Goal: Task Accomplishment & Management: Complete application form

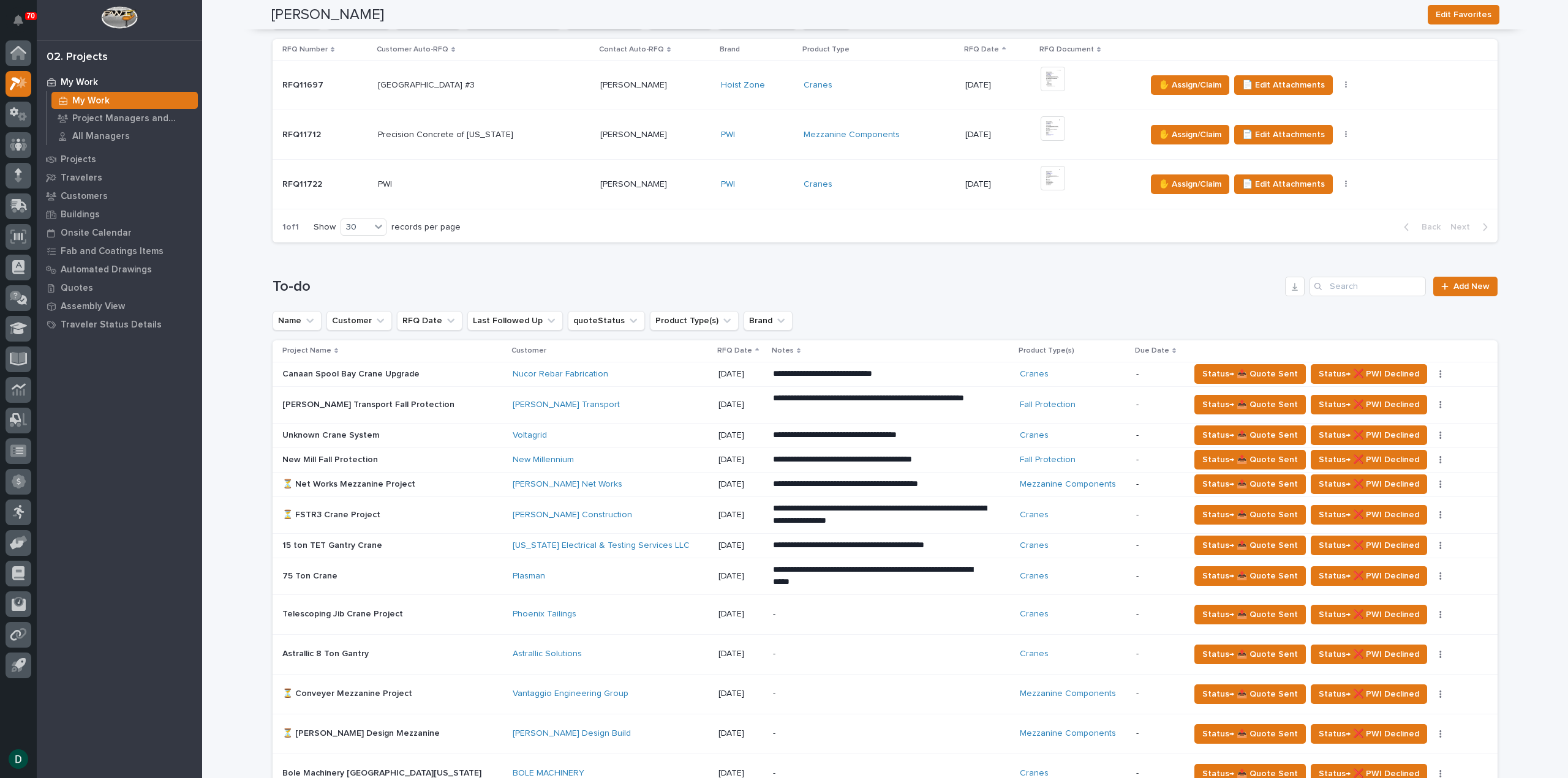
scroll to position [367, 0]
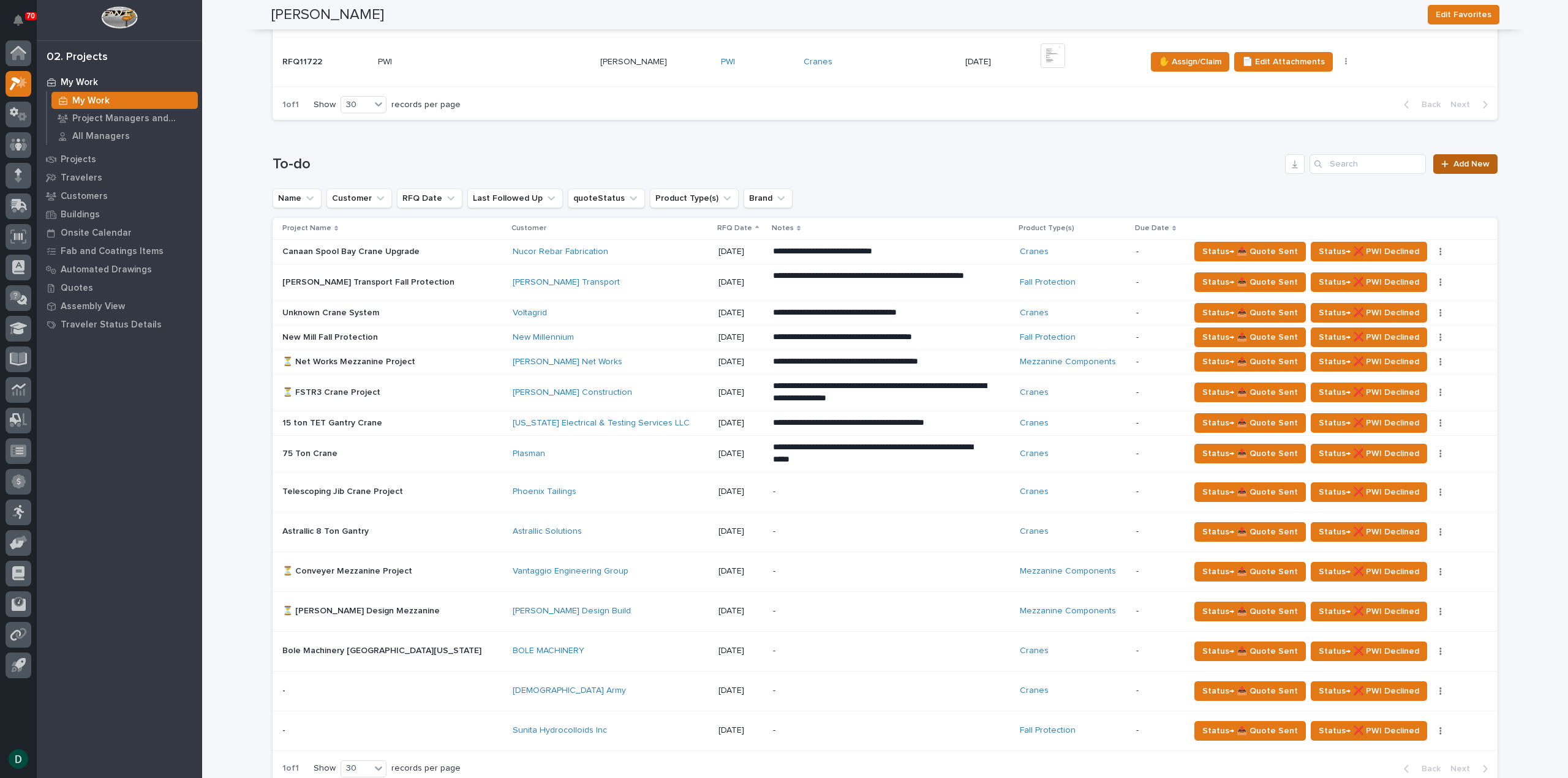
click at [1477, 162] on span "Add New" at bounding box center [1472, 163] width 36 height 8
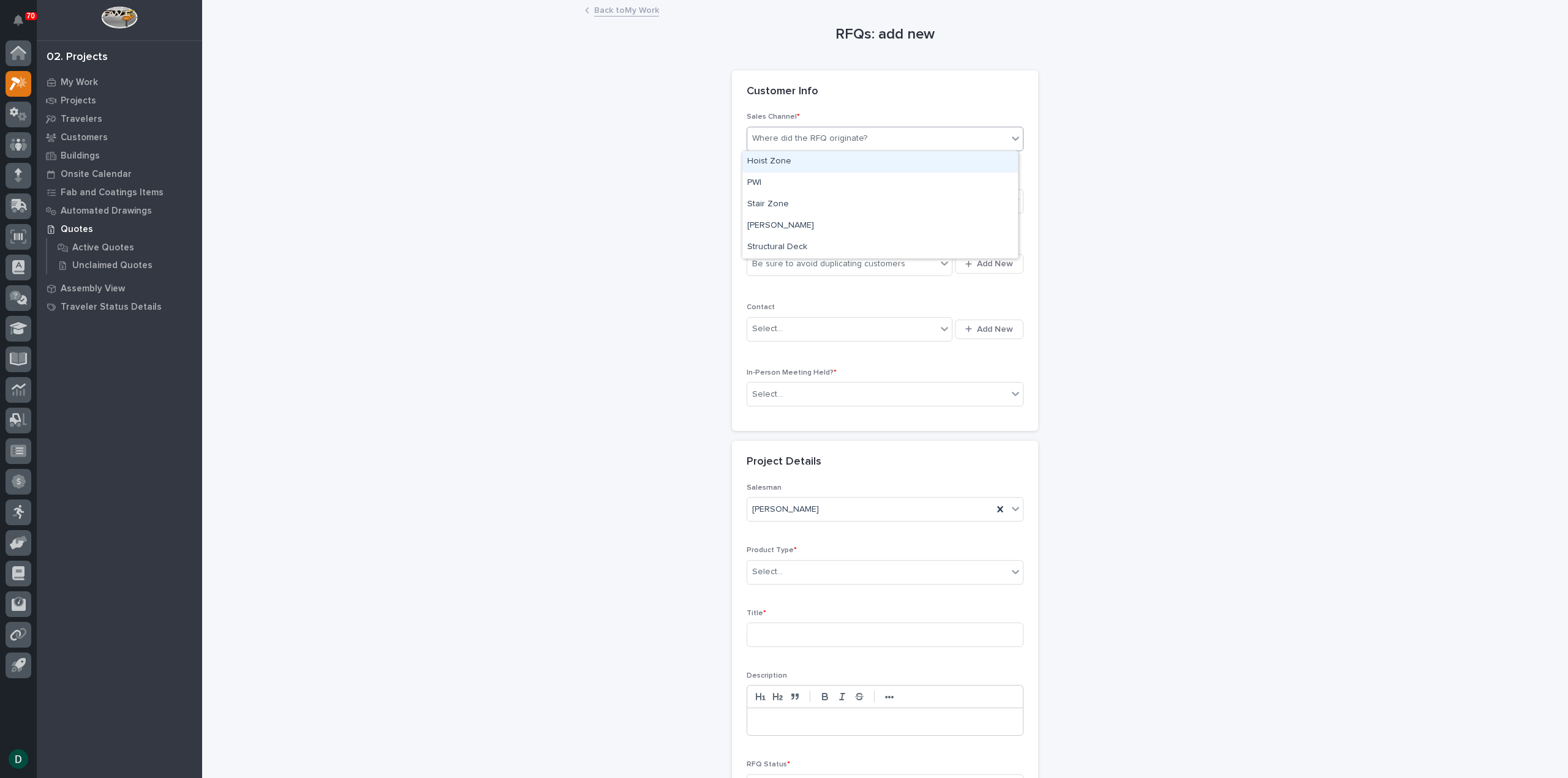
click at [854, 135] on div "Where did the RFQ originate?" at bounding box center [809, 139] width 115 height 13
click at [812, 185] on div "PWI" at bounding box center [880, 183] width 276 height 21
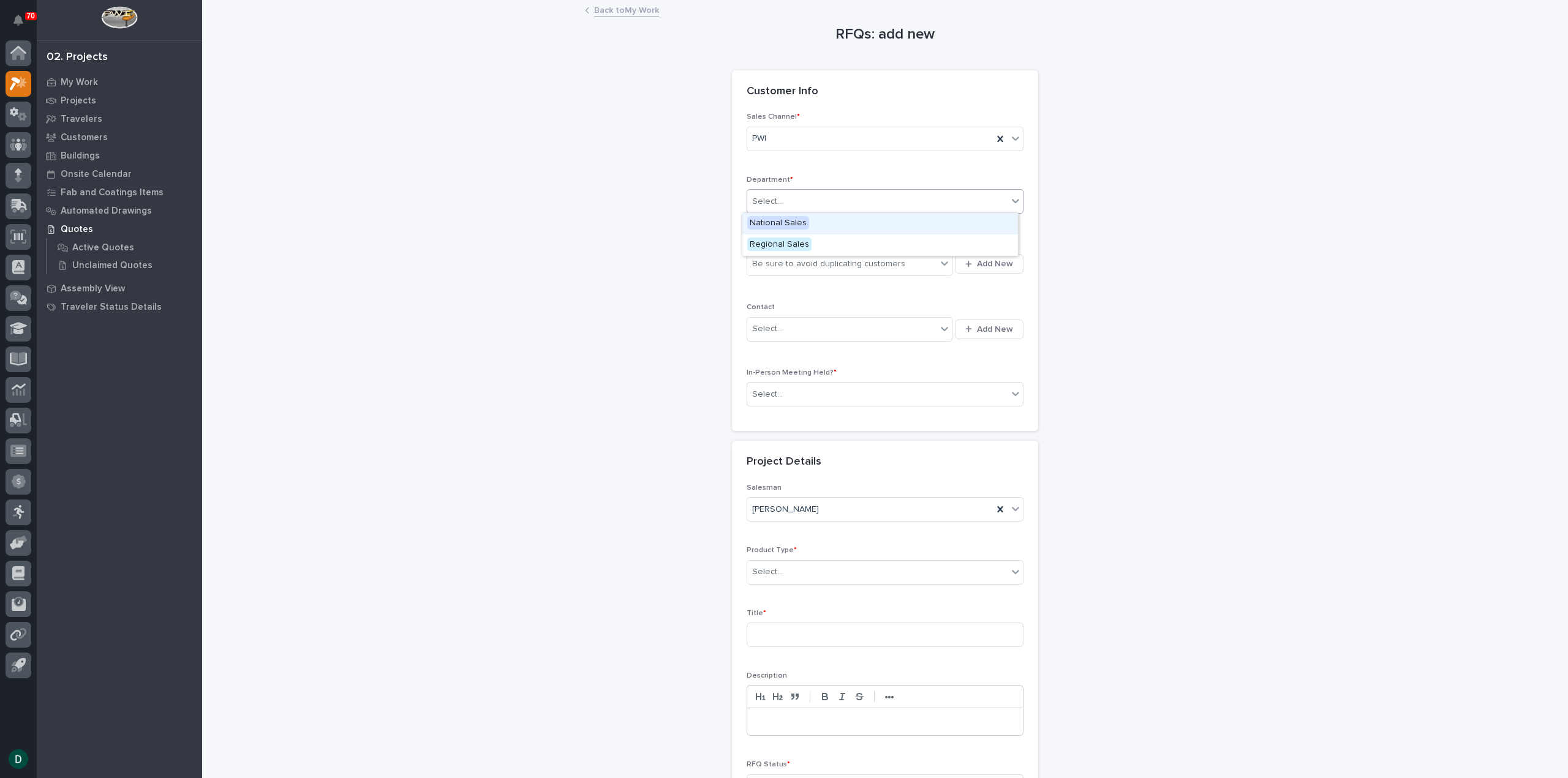
click at [799, 203] on div "Select..." at bounding box center [877, 202] width 261 height 21
click at [801, 223] on span "National Sales" at bounding box center [778, 222] width 62 height 13
click at [909, 267] on div "Be sure to avoid duplicating customers" at bounding box center [842, 264] width 190 height 21
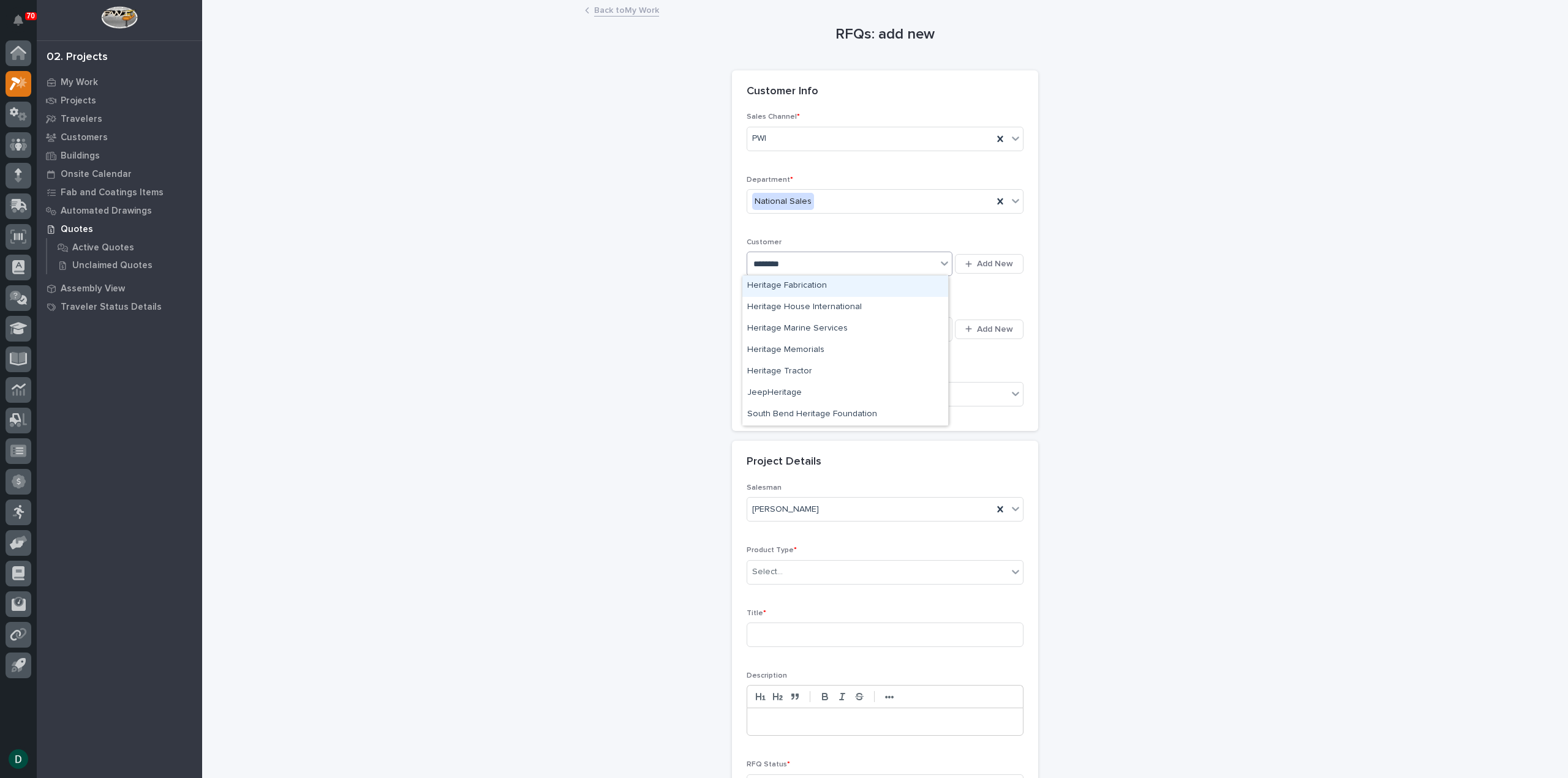
type input "********"
click at [618, 321] on div "RFQs: add new Loading... Saving… Loading... Saving… Loading... Saving… Customer…" at bounding box center [885, 427] width 1228 height 852
click at [989, 262] on span "Add New" at bounding box center [995, 264] width 36 height 11
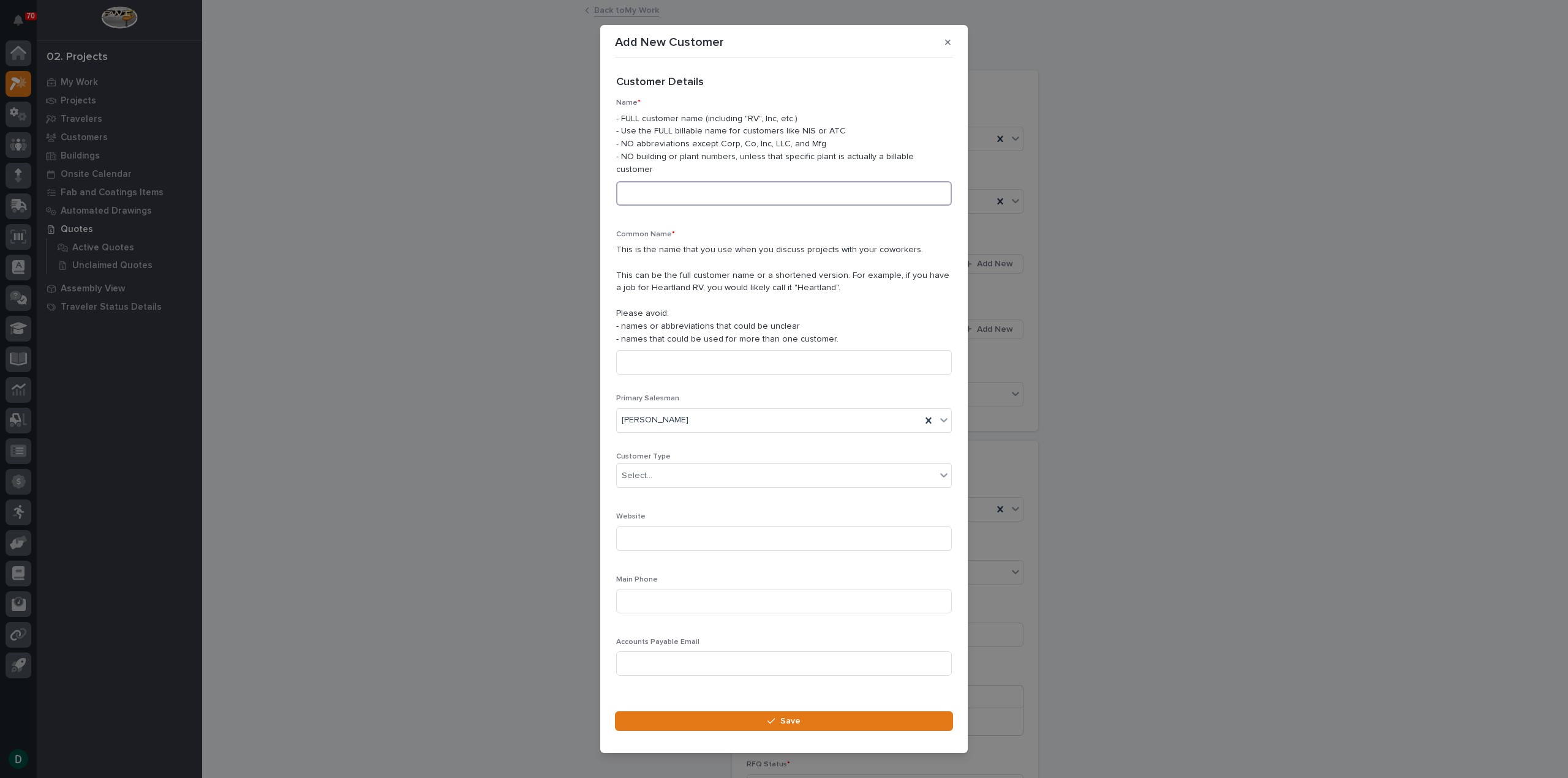
click at [686, 192] on input at bounding box center [783, 193] width 335 height 24
type input "h"
type input "Heritage Structures"
click at [748, 360] on input at bounding box center [783, 362] width 335 height 24
click at [748, 361] on input at bounding box center [783, 362] width 335 height 24
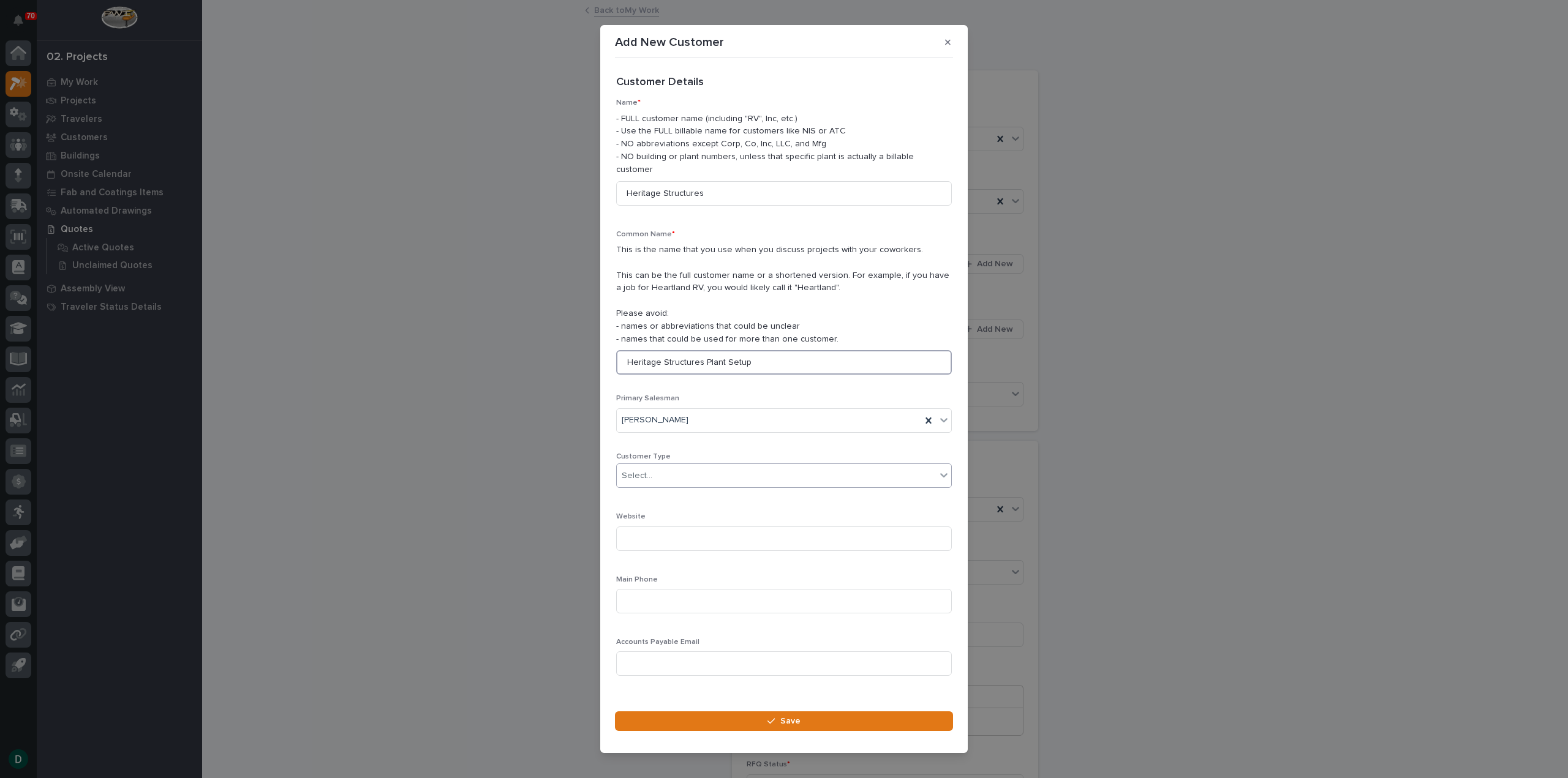
type input "Heritage Structures Plant Setup"
click at [677, 467] on div "Select..." at bounding box center [777, 476] width 320 height 21
click at [670, 509] on div "End User" at bounding box center [779, 514] width 325 height 21
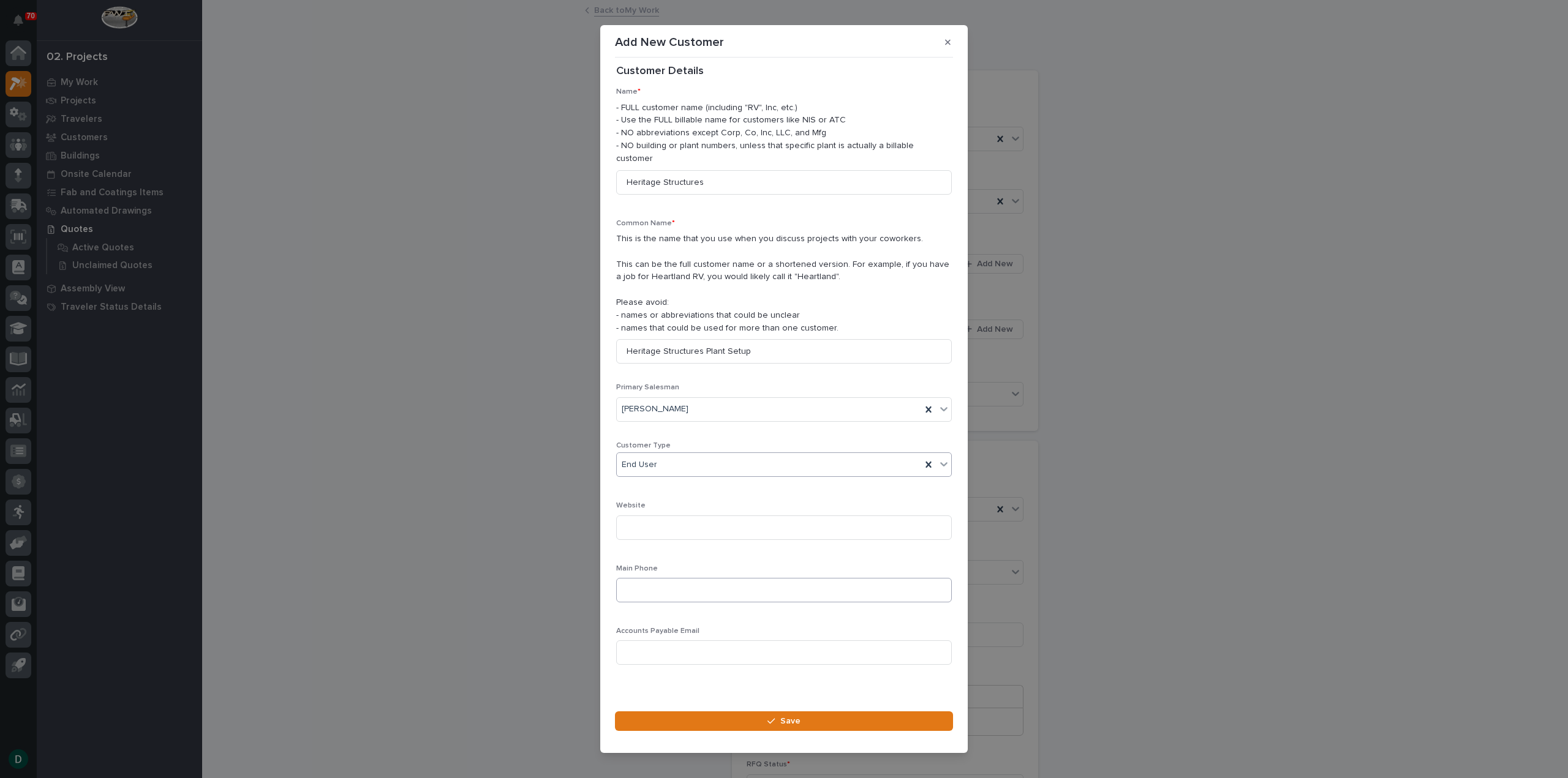
scroll to position [17, 0]
click at [814, 714] on button "Save" at bounding box center [784, 721] width 338 height 20
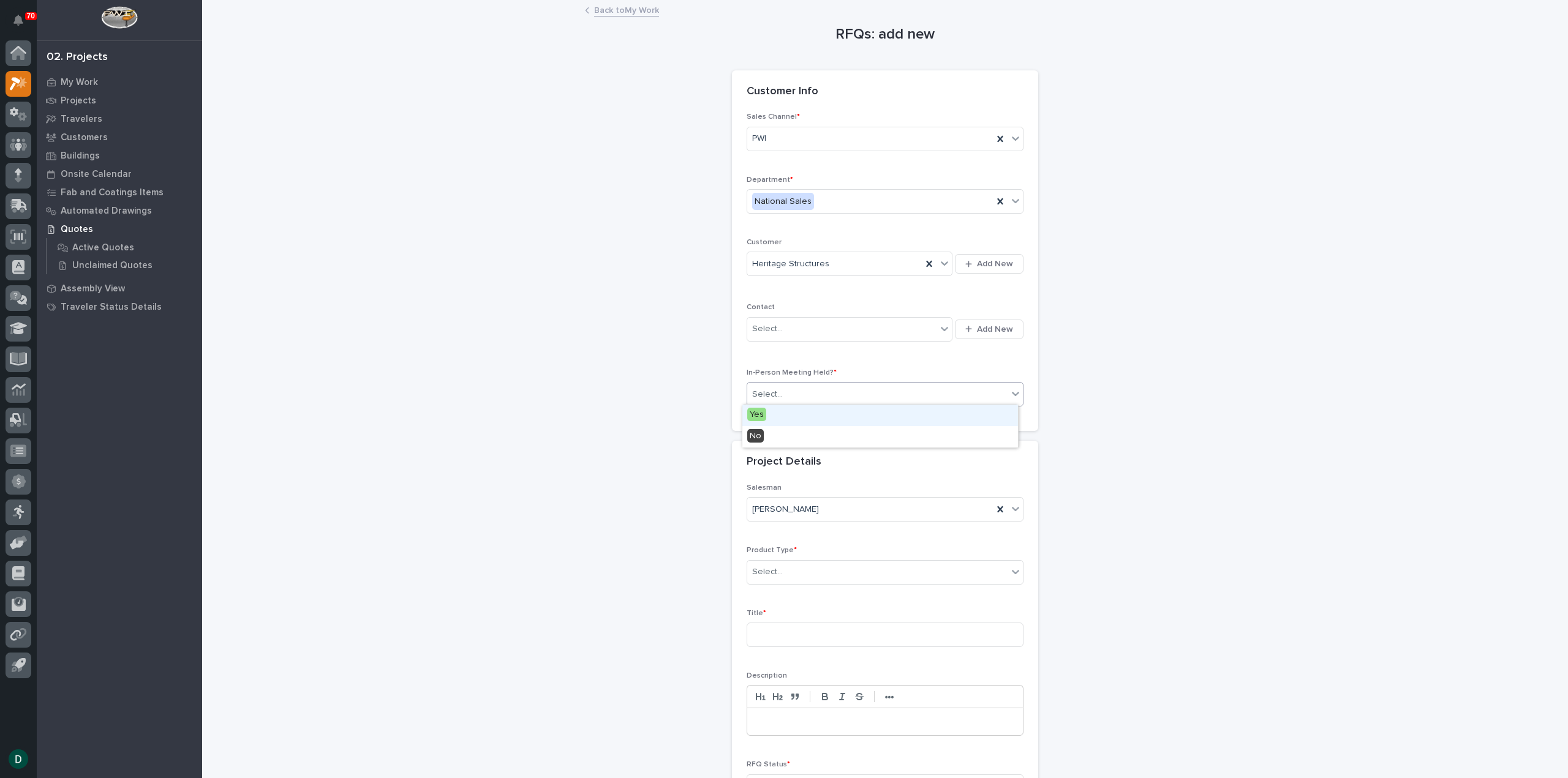
click at [836, 390] on div "Select..." at bounding box center [877, 395] width 261 height 21
click at [808, 412] on div "Yes" at bounding box center [880, 415] width 276 height 21
click at [821, 570] on div "Select..." at bounding box center [877, 573] width 261 height 21
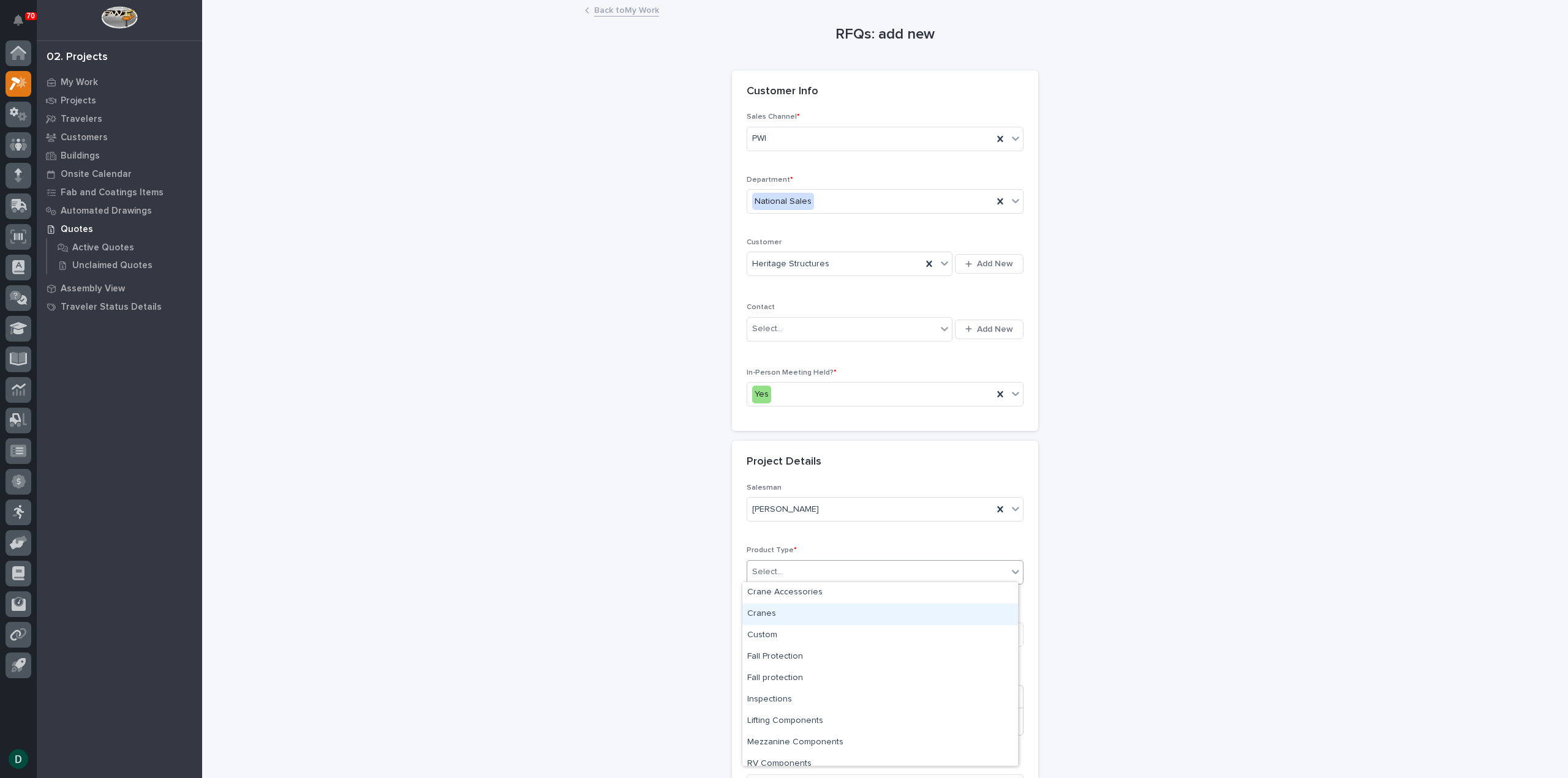
click at [862, 619] on div "Cranes" at bounding box center [880, 614] width 276 height 21
click at [788, 632] on input at bounding box center [885, 635] width 277 height 24
type input "h"
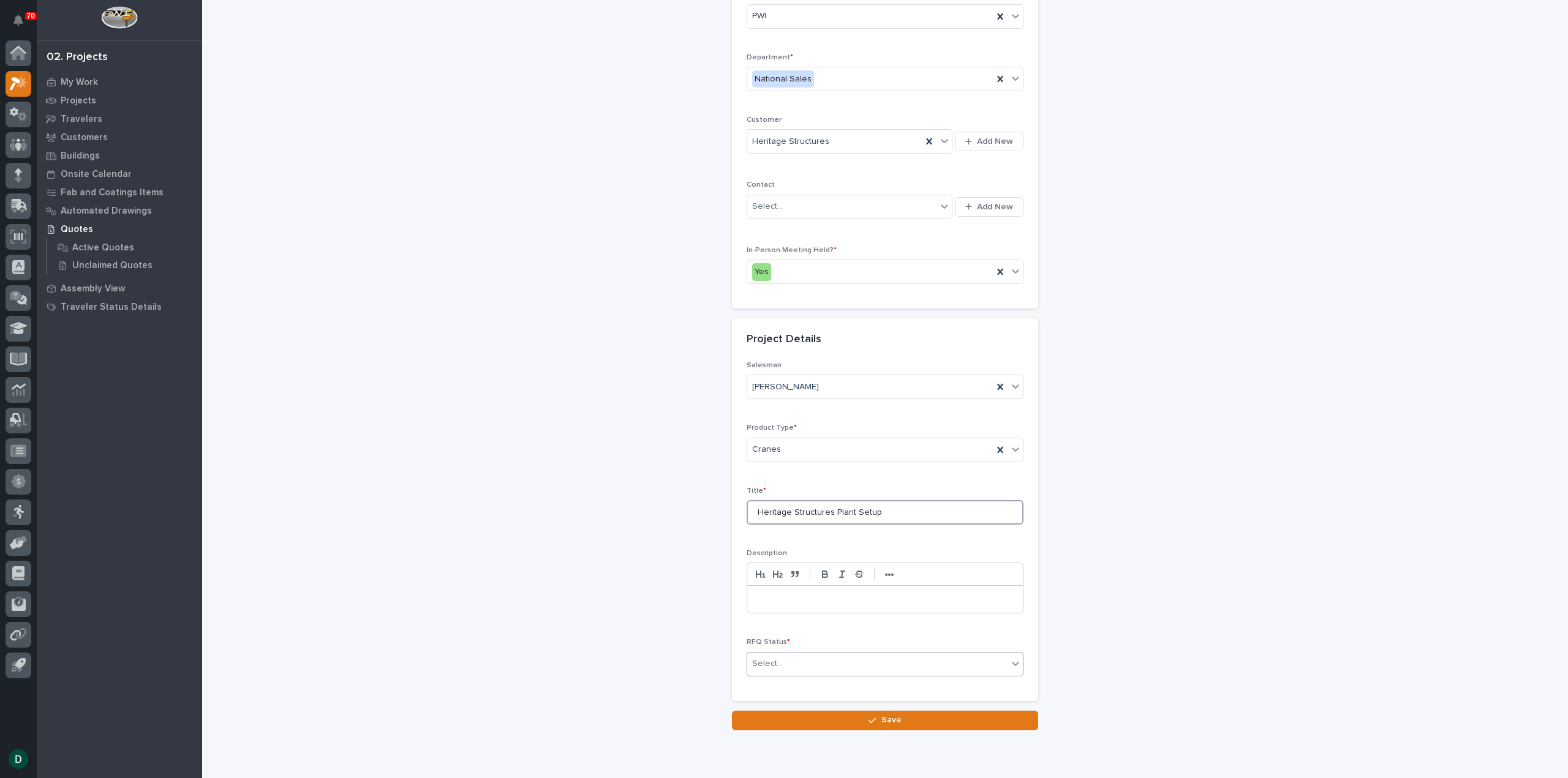
type input "Heritage Structures Plant Setup"
click at [843, 657] on div "Select..." at bounding box center [877, 664] width 261 height 21
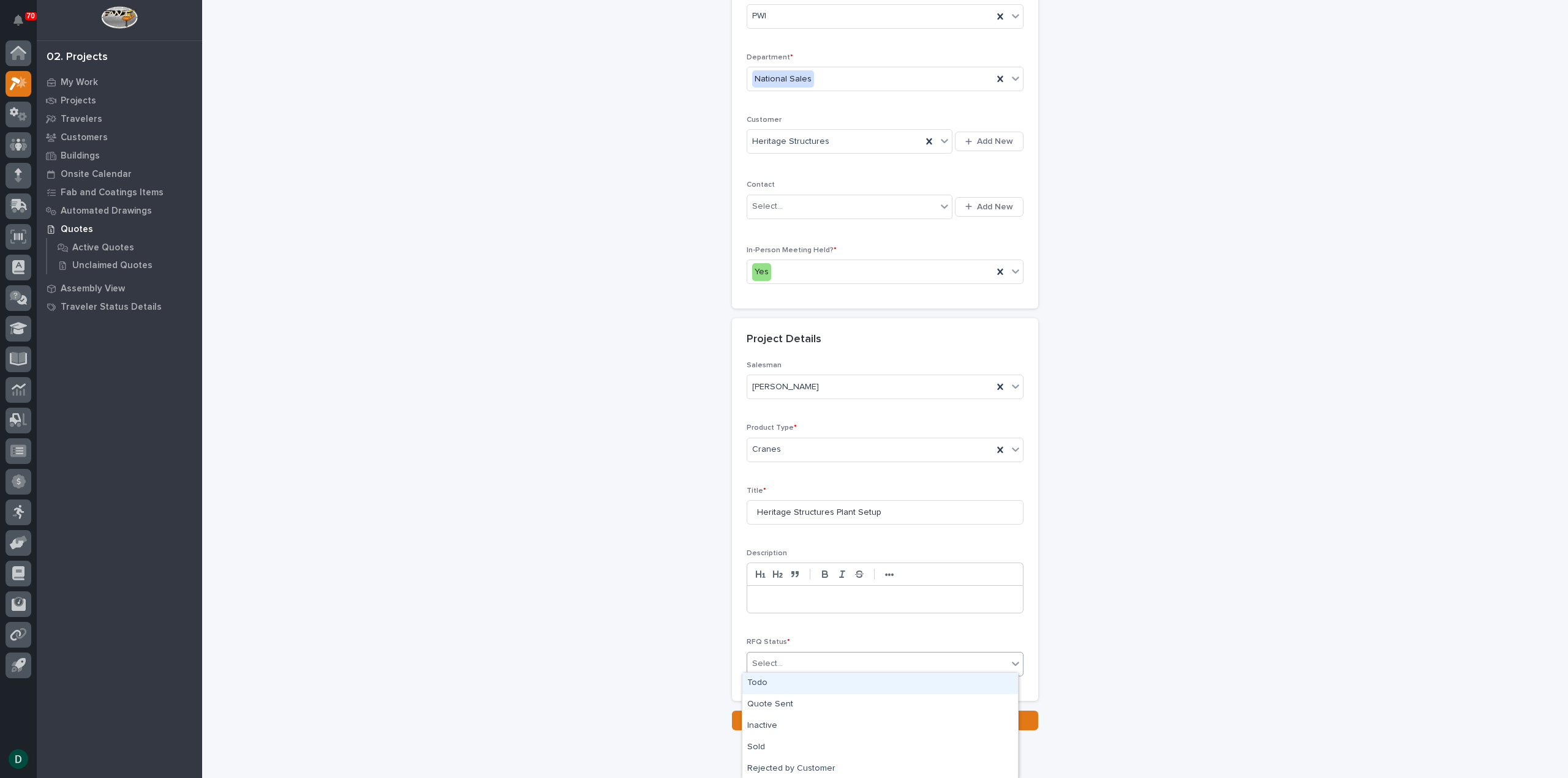
click at [799, 686] on div "Todo" at bounding box center [880, 683] width 276 height 21
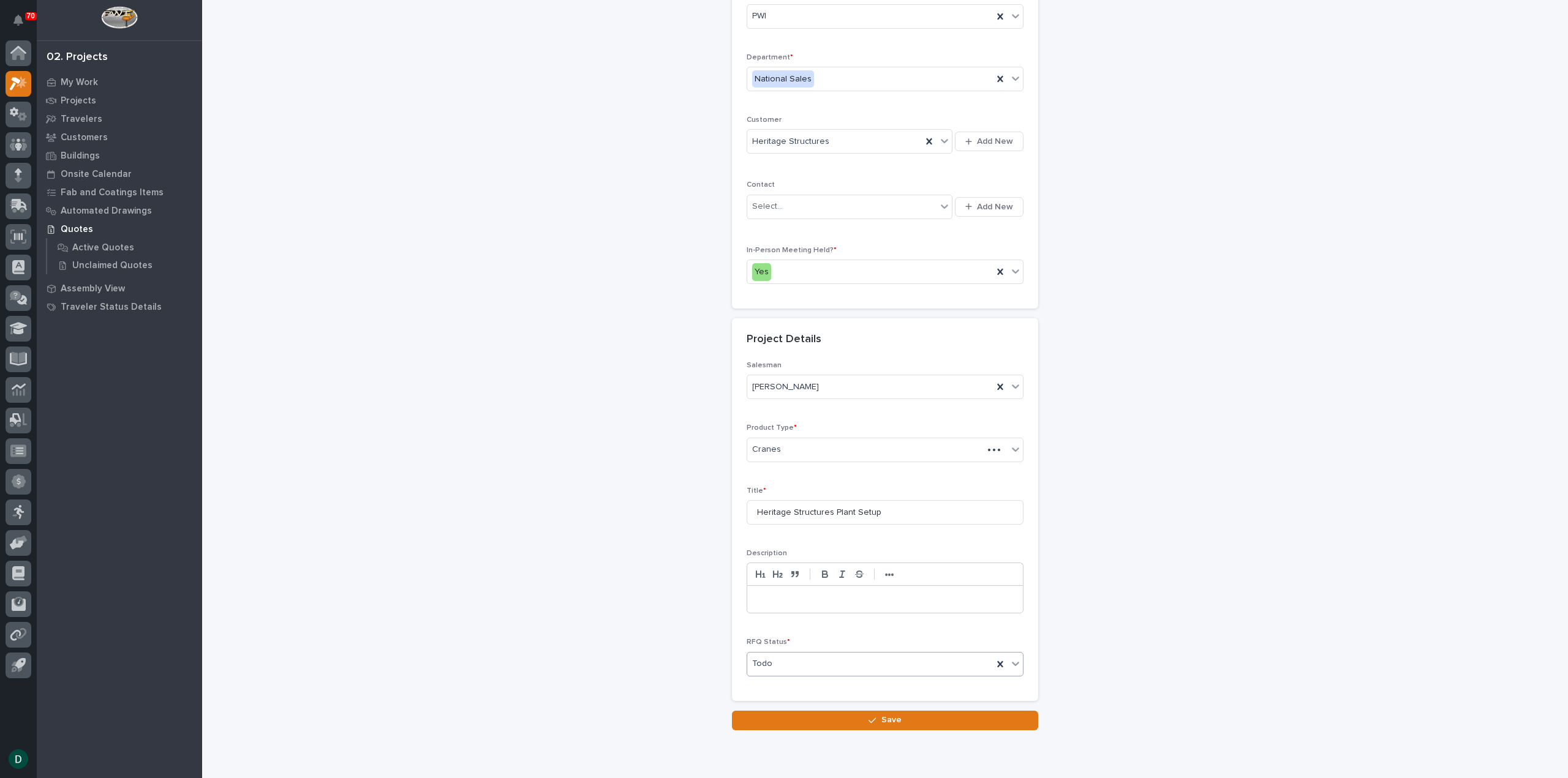
click at [827, 603] on div at bounding box center [885, 599] width 276 height 27
click at [936, 719] on button "Save" at bounding box center [885, 720] width 306 height 20
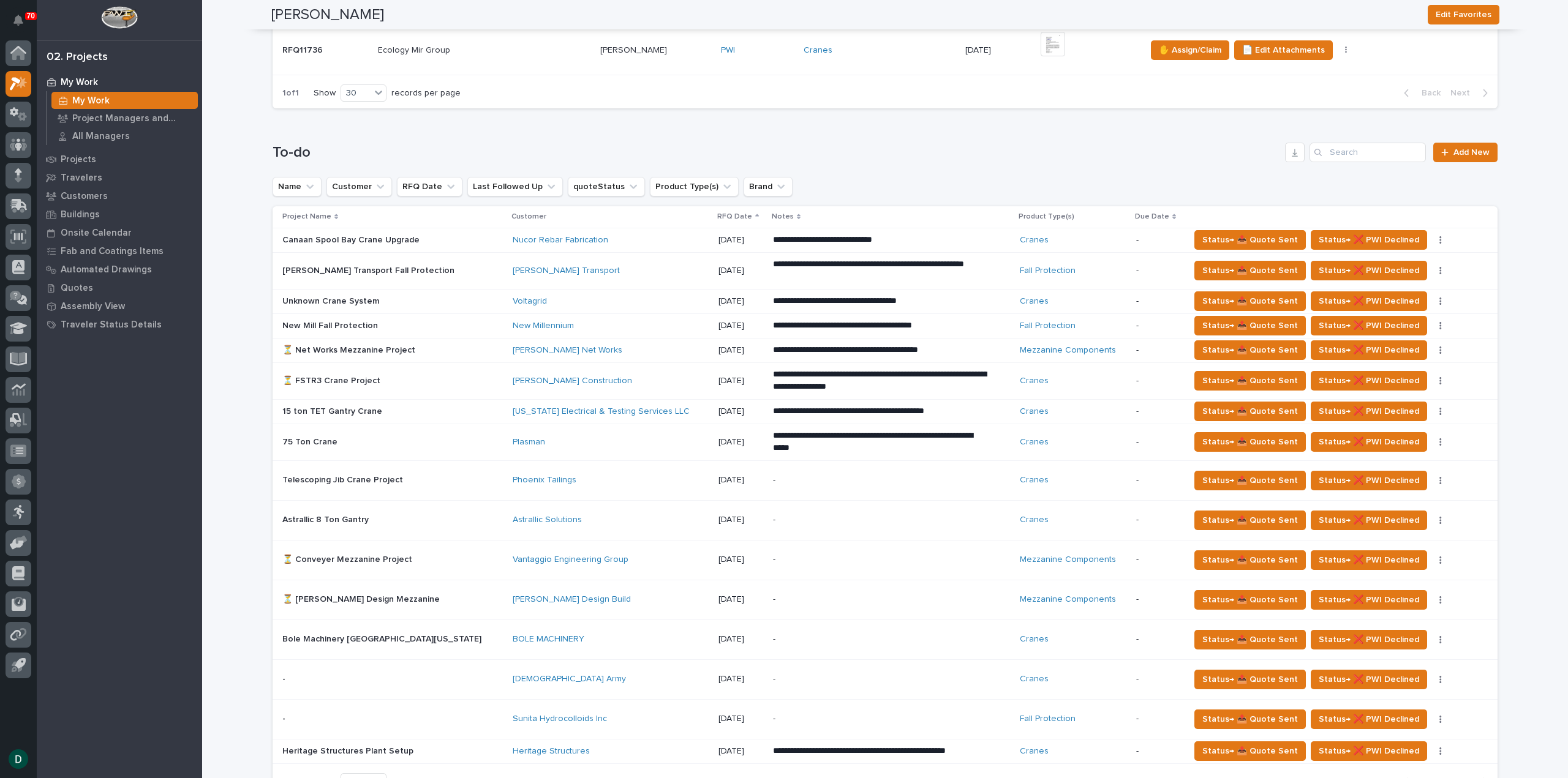
scroll to position [613, 0]
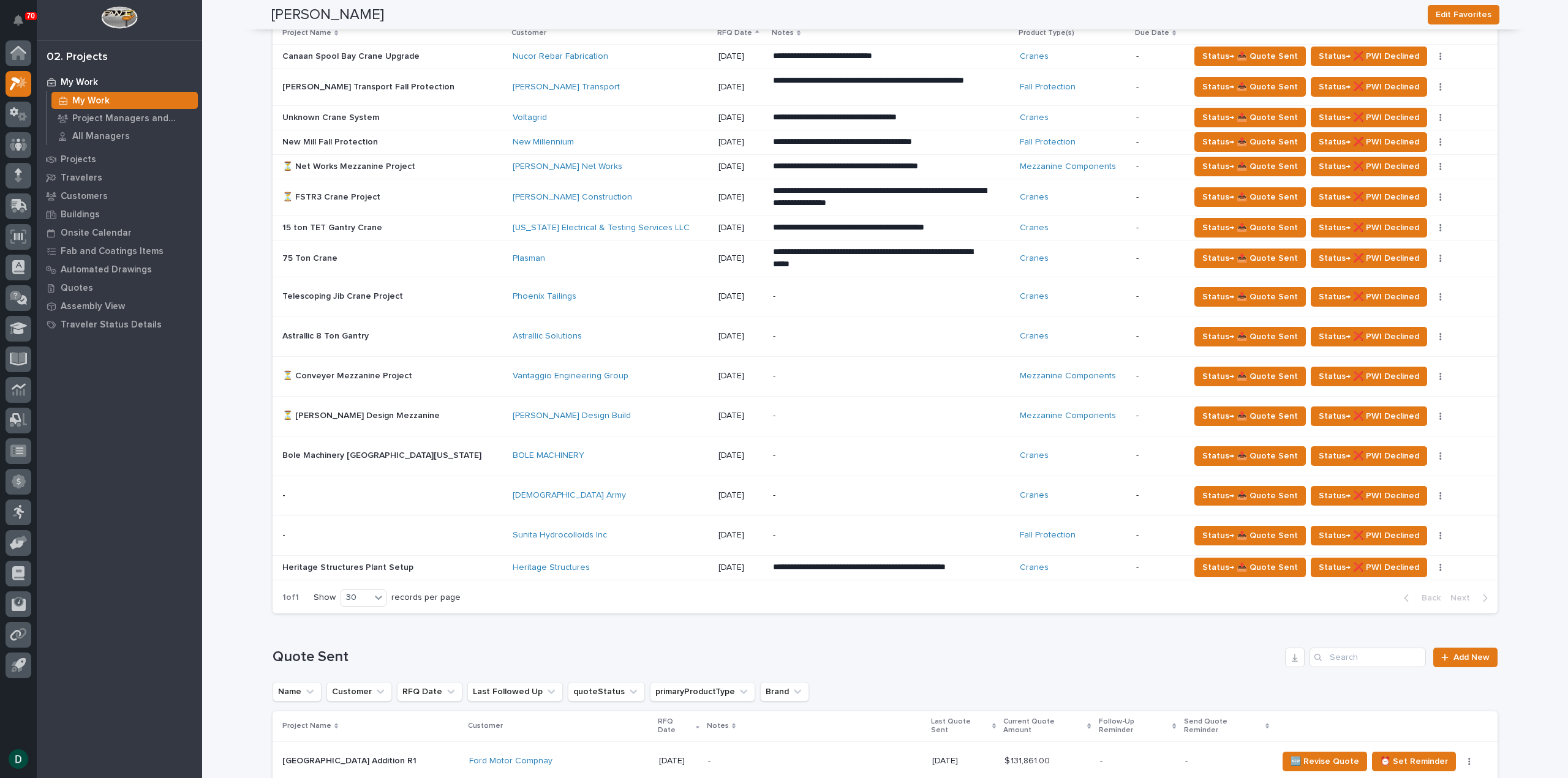
click at [429, 454] on p at bounding box center [389, 455] width 214 height 10
